Goal: Task Accomplishment & Management: Complete application form

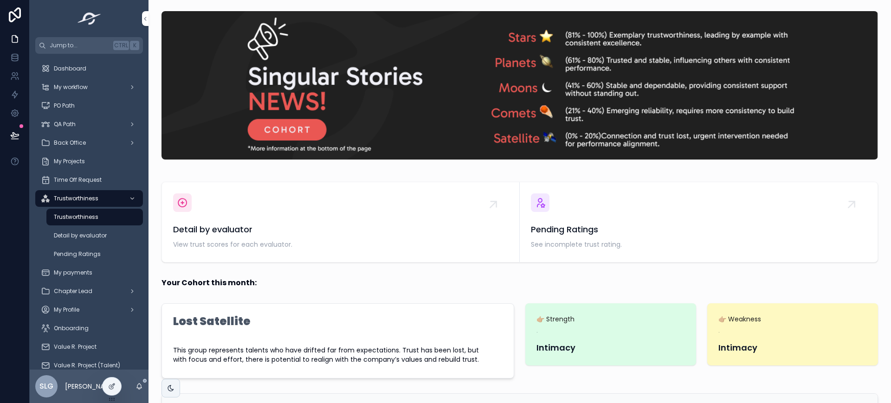
click at [371, 236] on span "Detail by evaluator" at bounding box center [340, 229] width 335 height 13
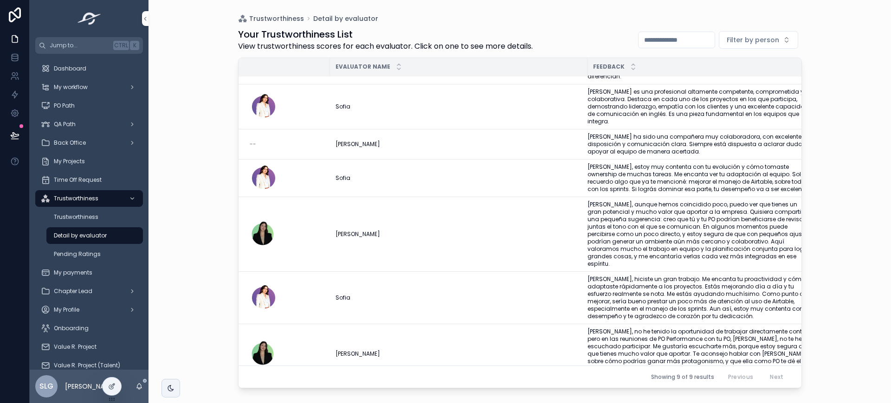
scroll to position [124, 0]
click at [104, 222] on div "Trustworthiness" at bounding box center [94, 217] width 85 height 15
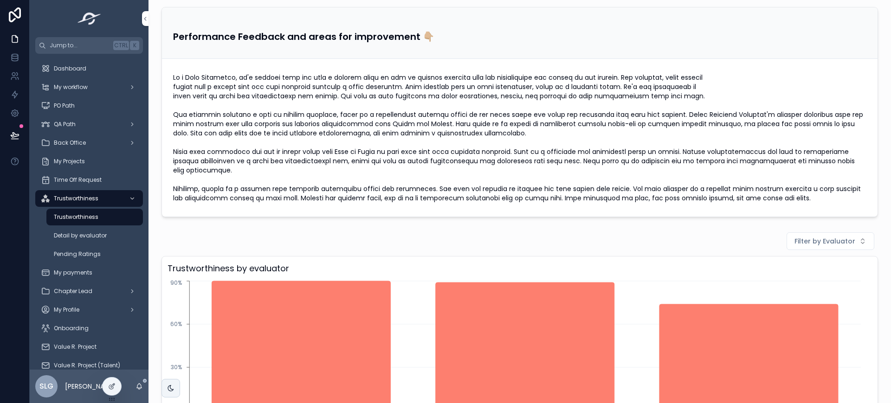
scroll to position [580, 0]
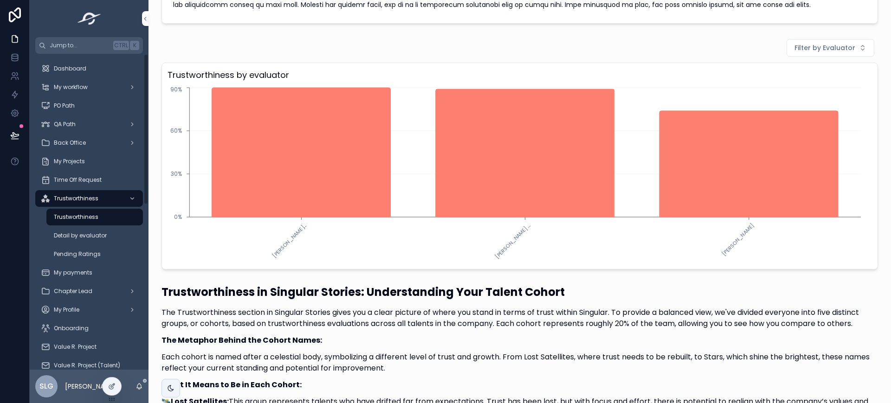
click at [113, 236] on div "Detail by evaluator" at bounding box center [94, 235] width 85 height 15
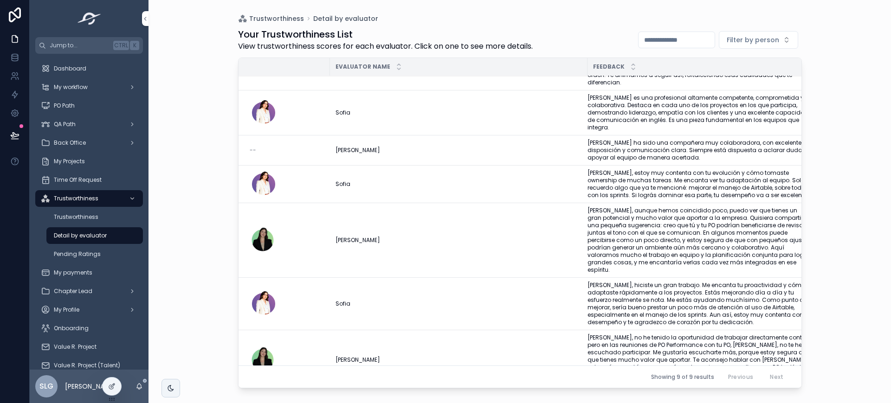
scroll to position [124, 0]
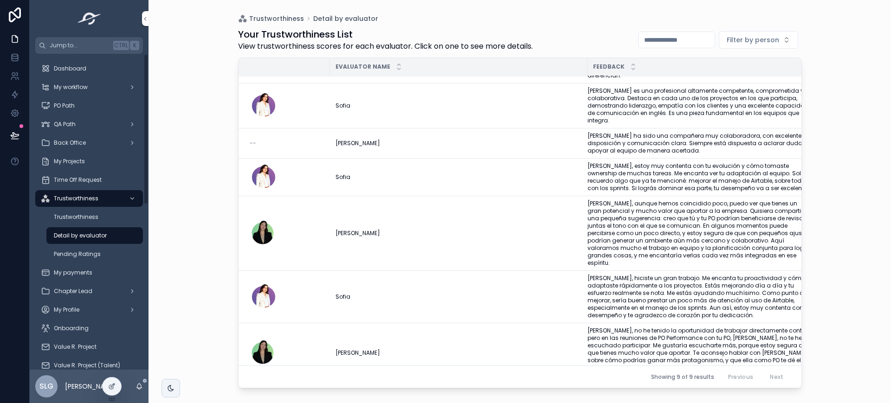
click at [91, 256] on span "Pending Ratings" at bounding box center [77, 254] width 47 height 7
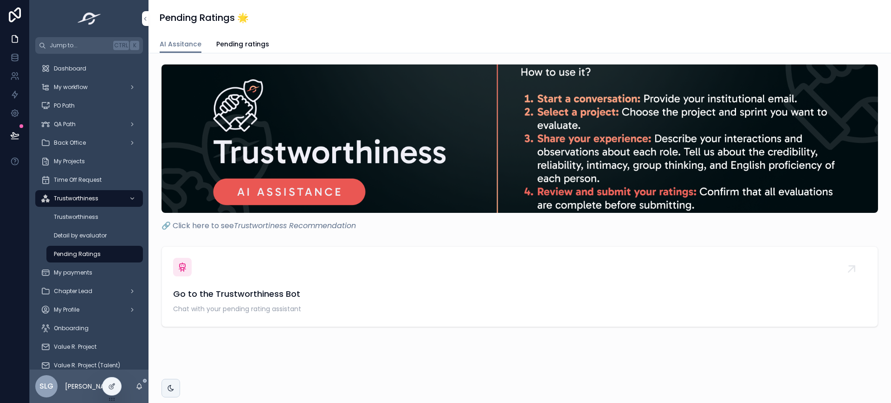
click at [220, 43] on span "Pending ratings" at bounding box center [242, 43] width 53 height 9
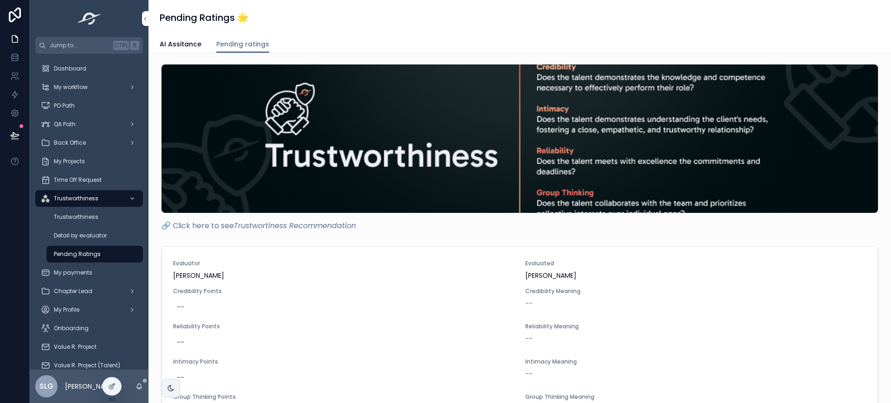
click at [194, 49] on link "AI Assitance" at bounding box center [181, 45] width 42 height 19
